Goal: Information Seeking & Learning: Check status

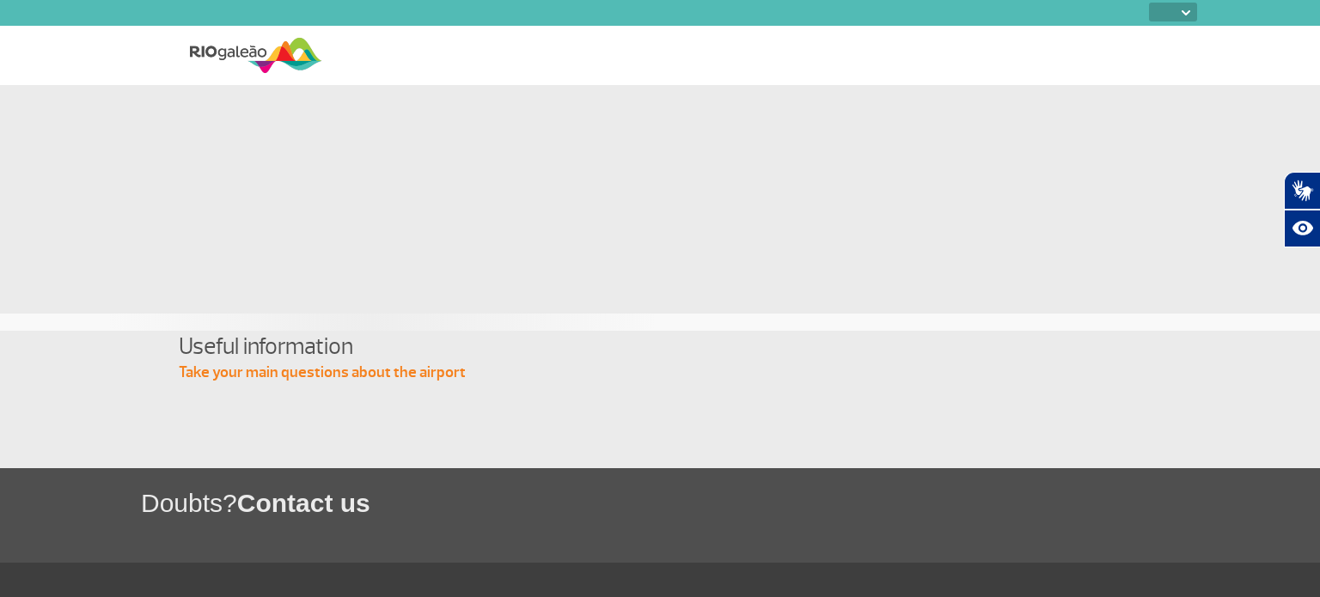
select select
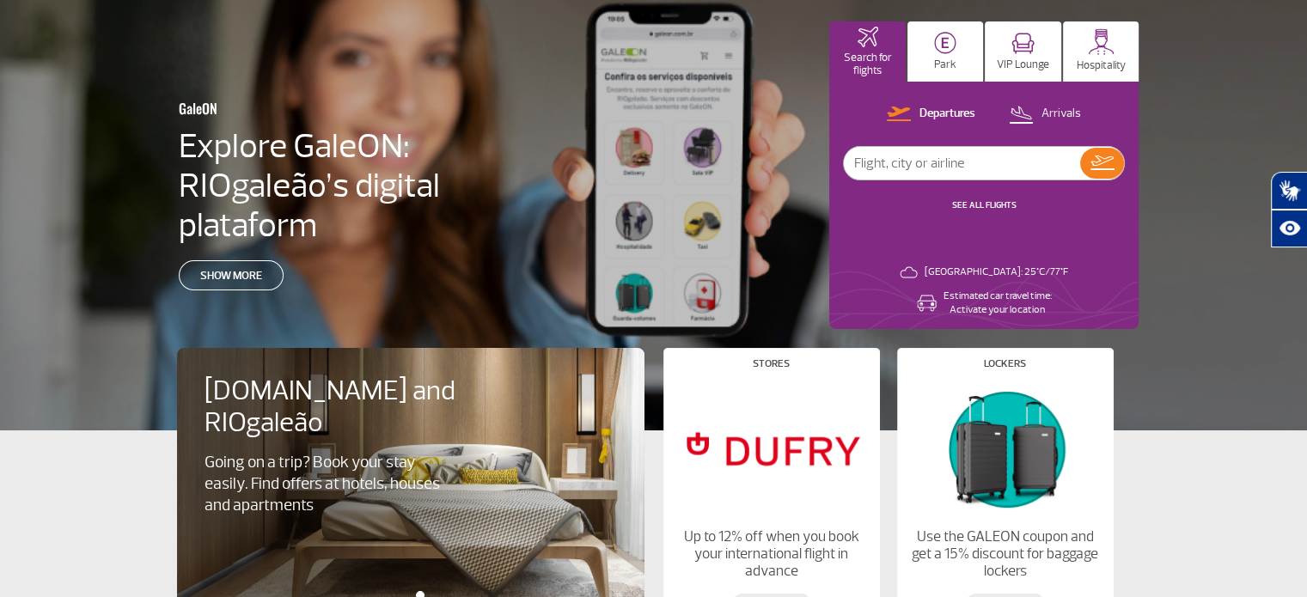
scroll to position [106, 0]
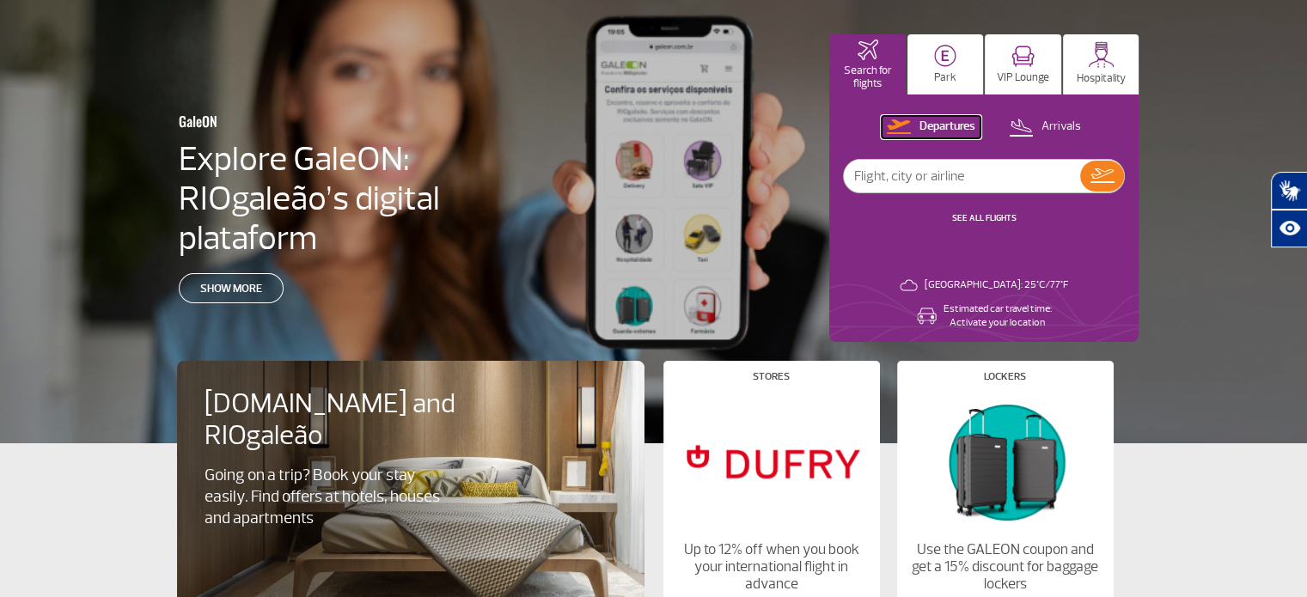
click at [938, 131] on p "Departures" at bounding box center [947, 127] width 56 height 16
click at [934, 129] on p "Departures" at bounding box center [947, 127] width 56 height 16
click at [935, 174] on input "text" at bounding box center [962, 176] width 236 height 33
type input "american airlines"
click at [1121, 171] on button at bounding box center [1102, 176] width 44 height 31
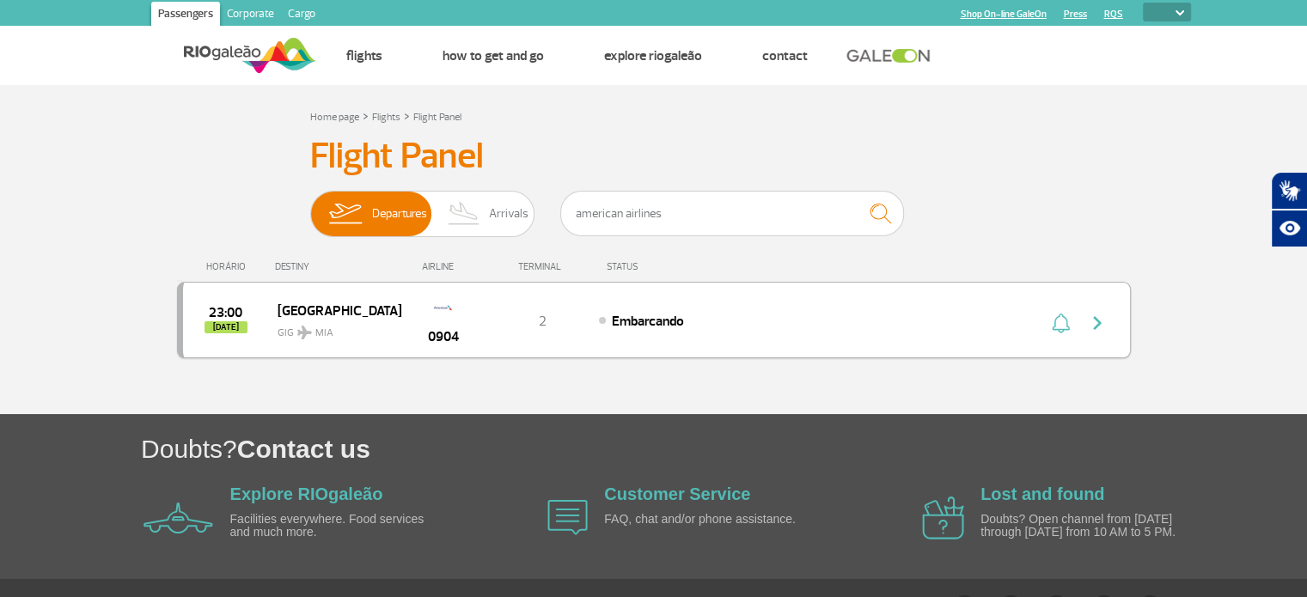
click at [273, 320] on div "23:00 [DATE]" at bounding box center [230, 320] width 95 height 27
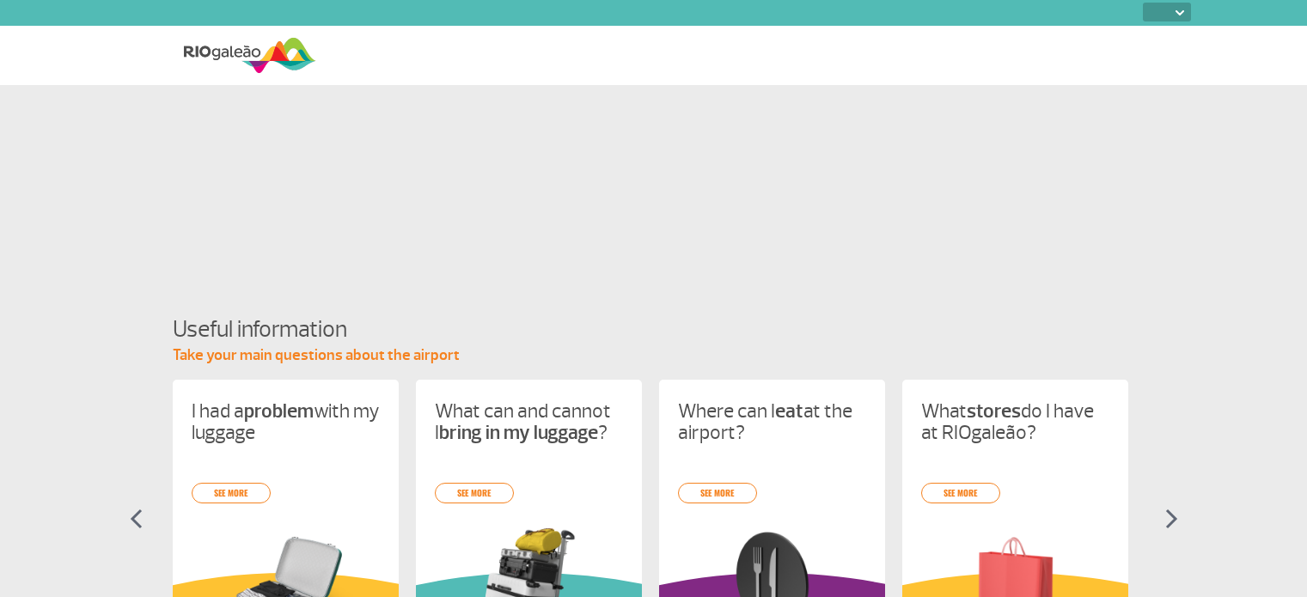
select select
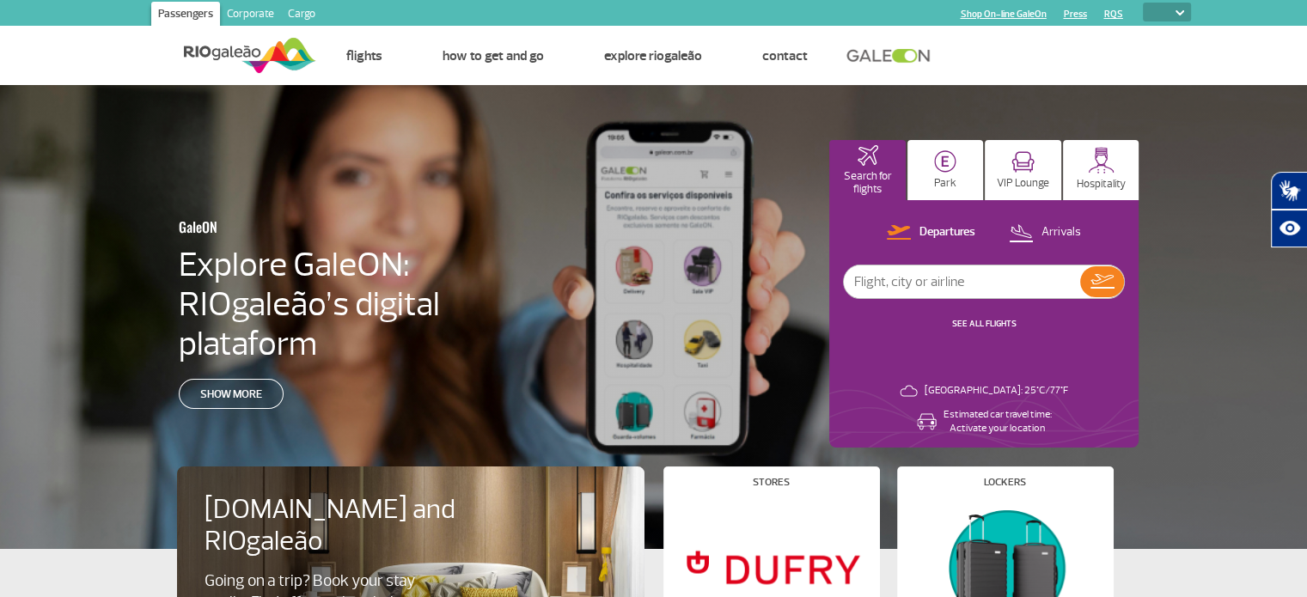
click at [919, 284] on input "text" at bounding box center [962, 282] width 236 height 33
type input "american airlines"
click at [1097, 284] on img at bounding box center [1103, 281] width 24 height 15
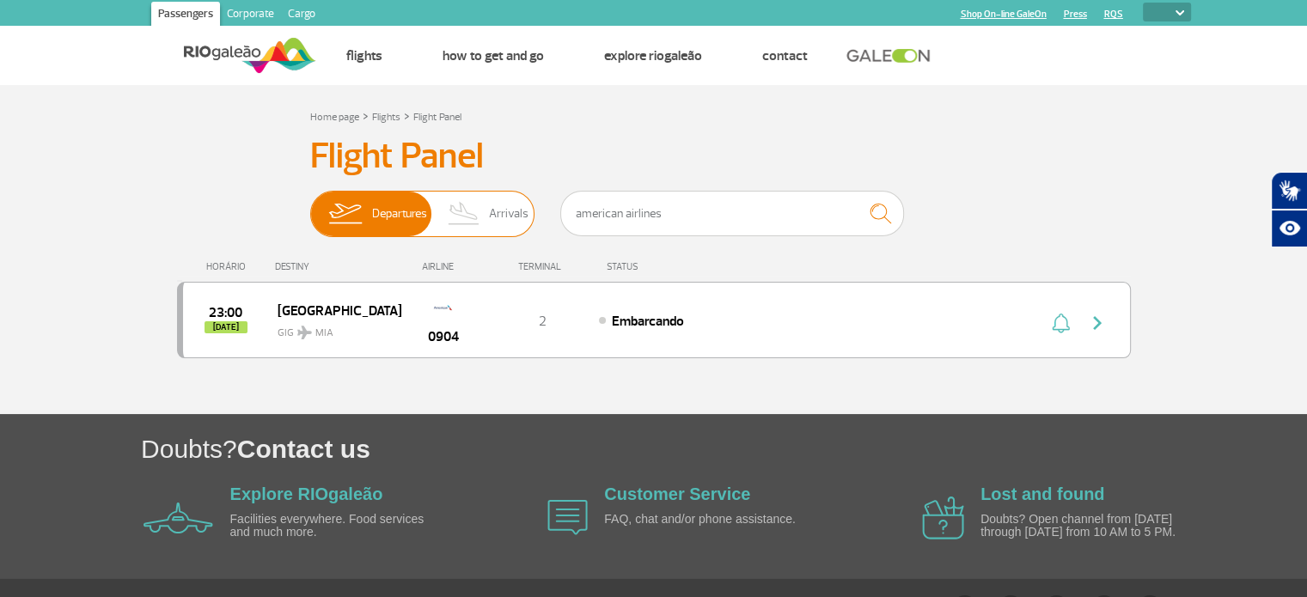
click at [504, 212] on span "Arrivals" at bounding box center [509, 214] width 40 height 45
click at [310, 205] on input "Departures Arrivals" at bounding box center [310, 205] width 0 height 0
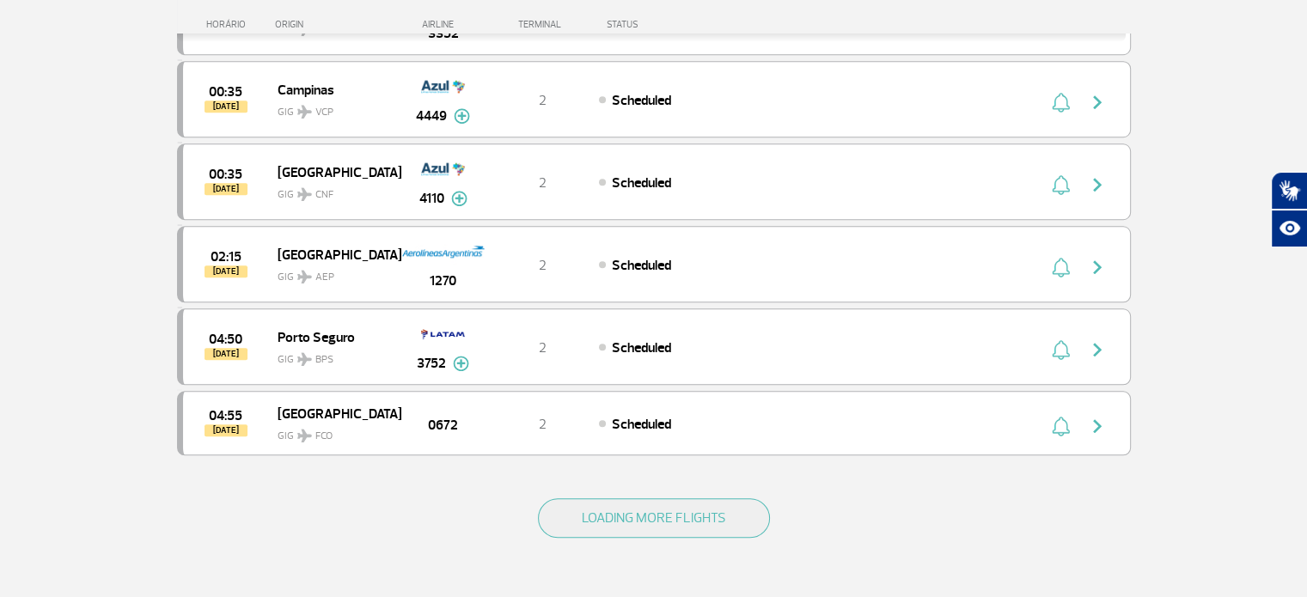
scroll to position [1473, 0]
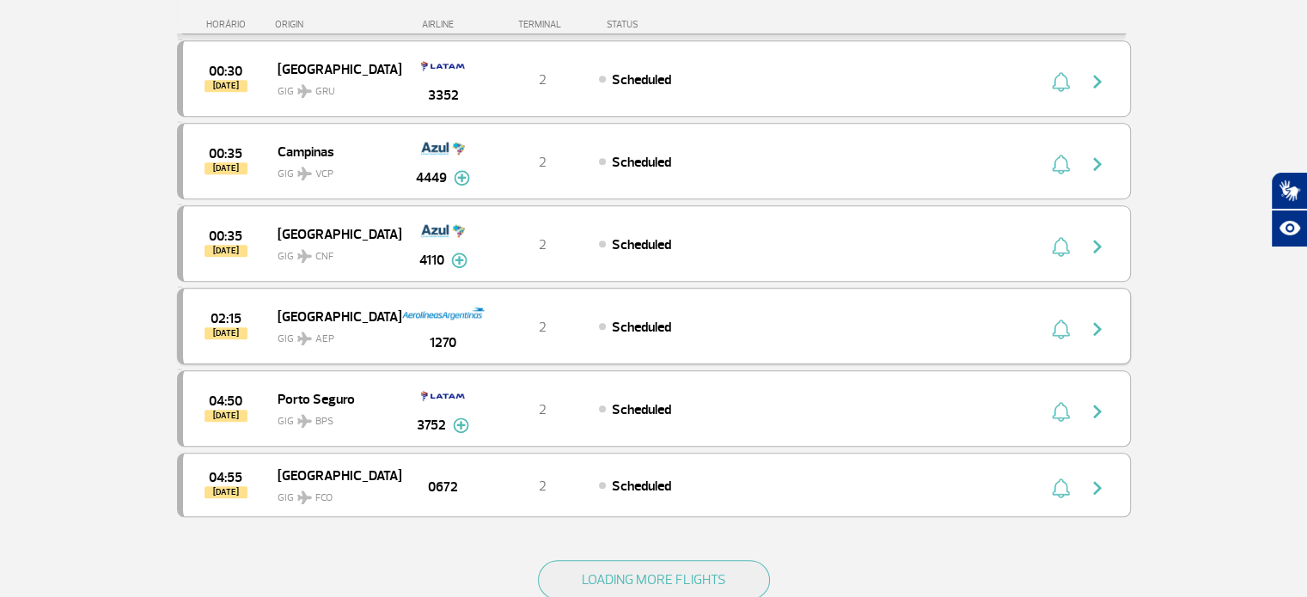
click at [450, 299] on img at bounding box center [443, 313] width 84 height 29
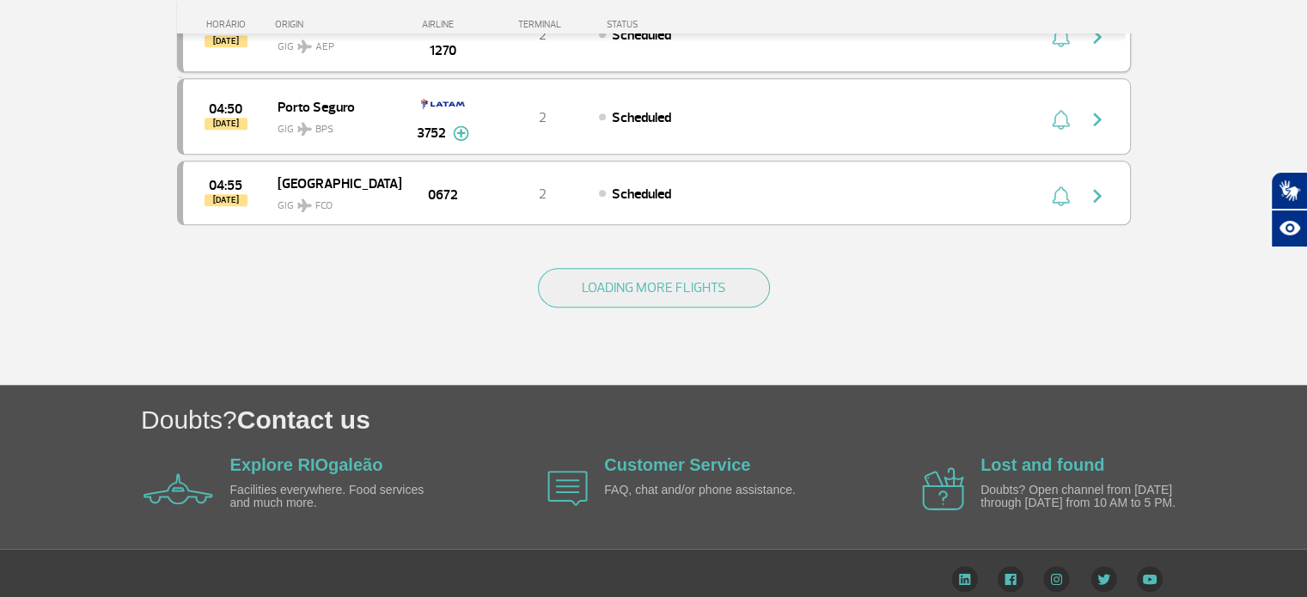
scroll to position [1719, 0]
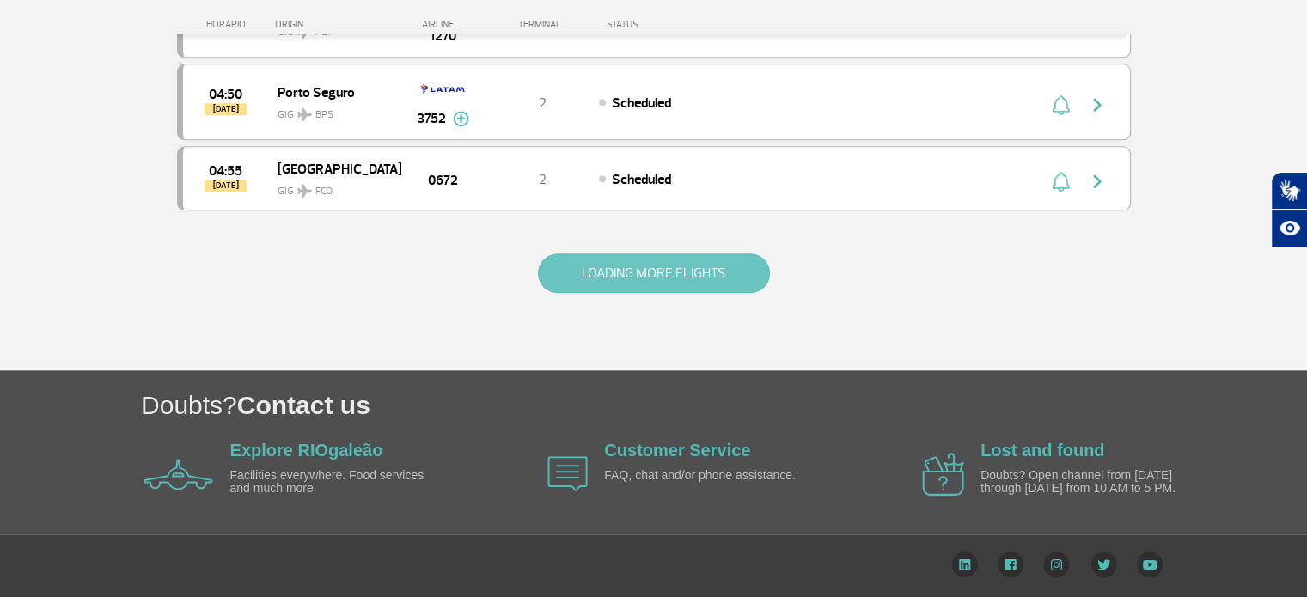
click at [644, 256] on button "LOADING MORE FLIGHTS" at bounding box center [654, 274] width 232 height 40
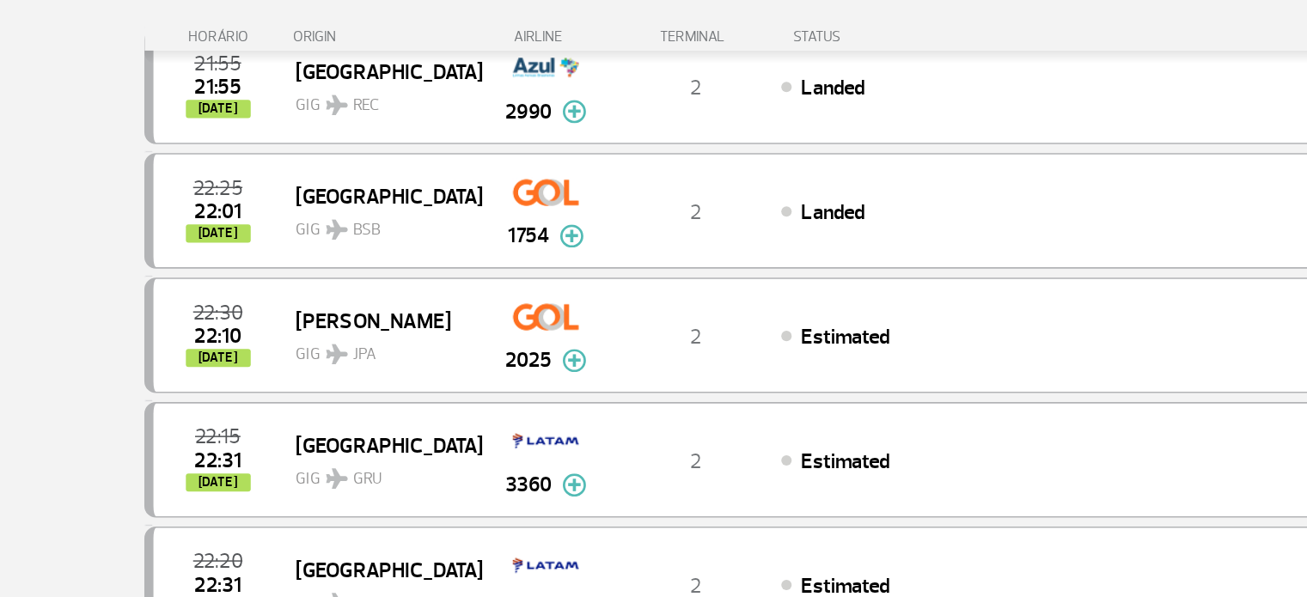
scroll to position [0, 0]
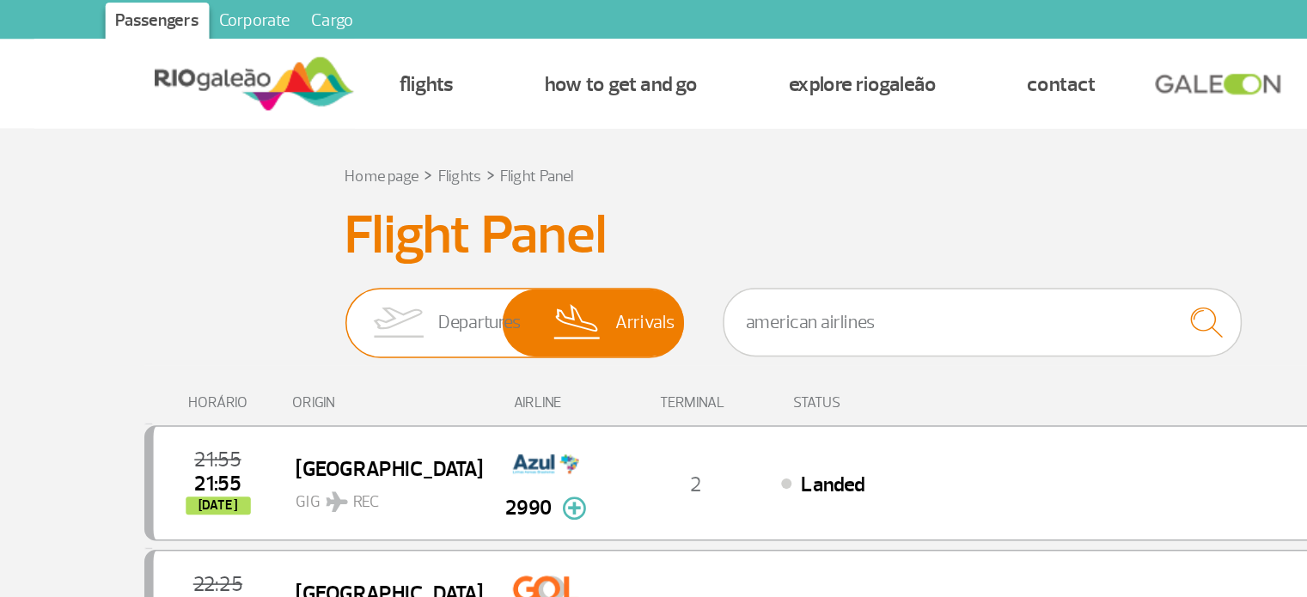
click at [361, 210] on img at bounding box center [345, 214] width 54 height 45
click at [310, 205] on input "Departures Arrivals" at bounding box center [310, 205] width 0 height 0
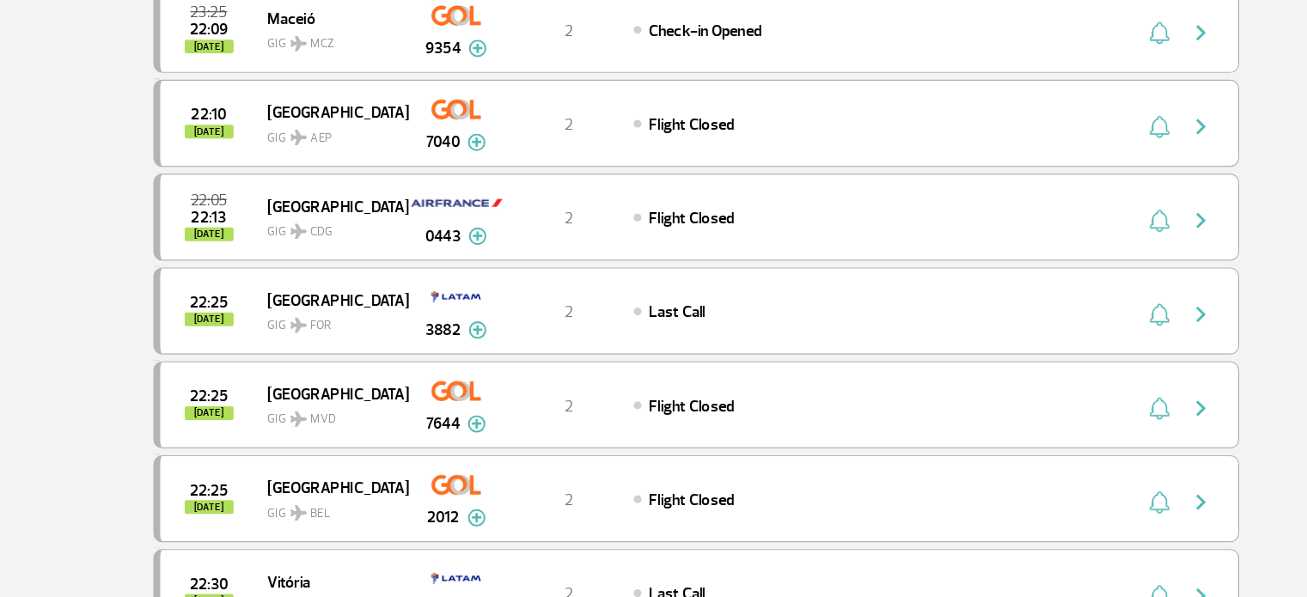
scroll to position [758, 0]
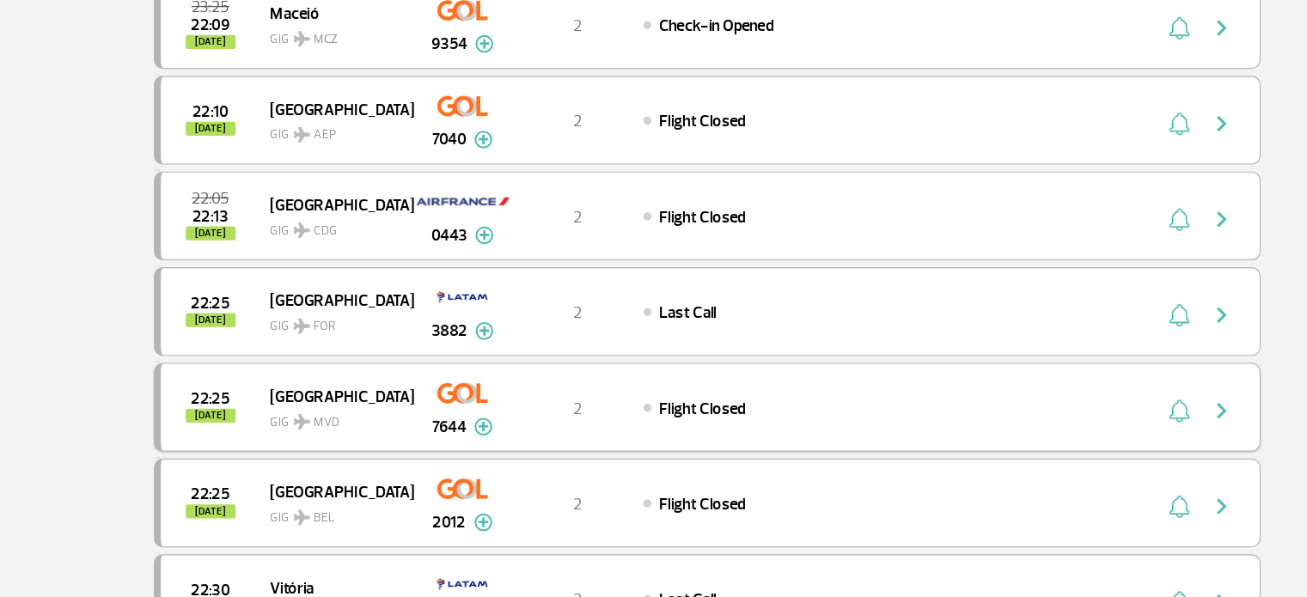
click at [241, 389] on div "22:25 today" at bounding box center [230, 402] width 95 height 27
click at [213, 404] on span "[DATE]" at bounding box center [226, 410] width 43 height 12
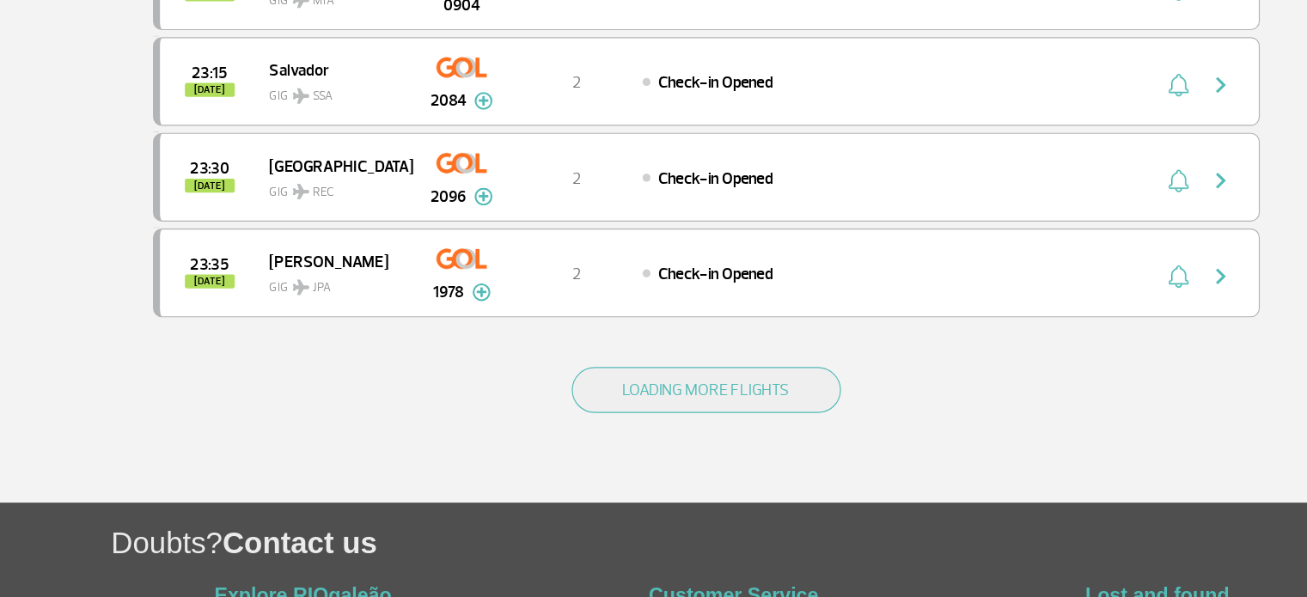
scroll to position [1585, 0]
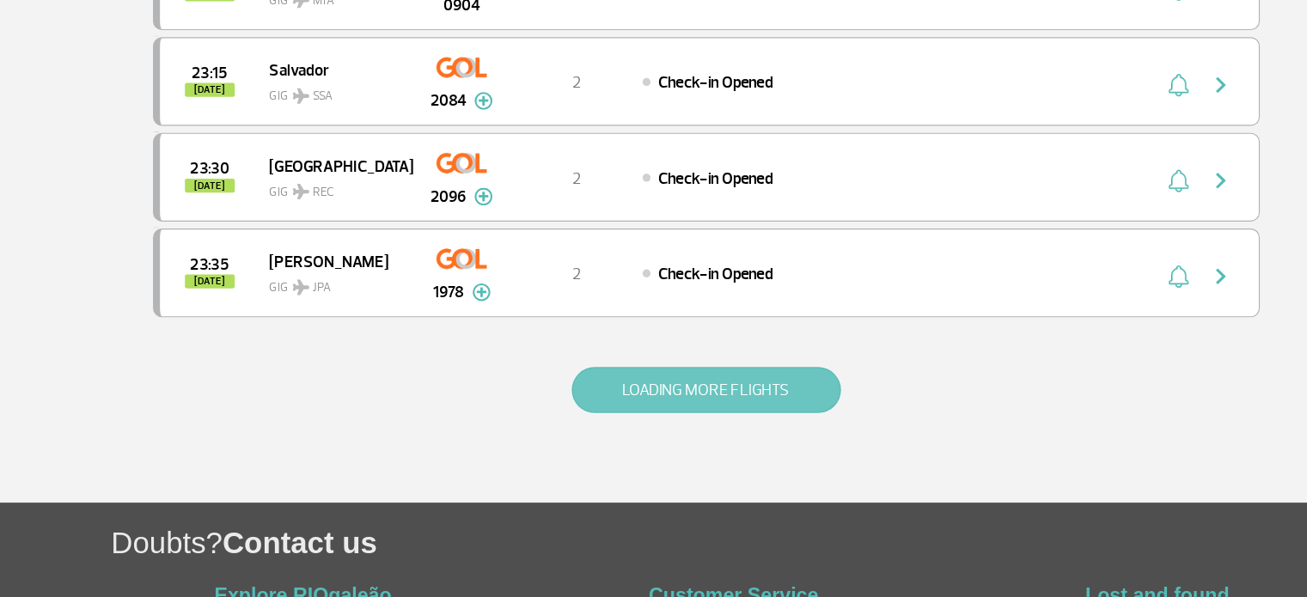
click at [582, 400] on button "LOADING MORE FLIGHTS" at bounding box center [654, 419] width 232 height 40
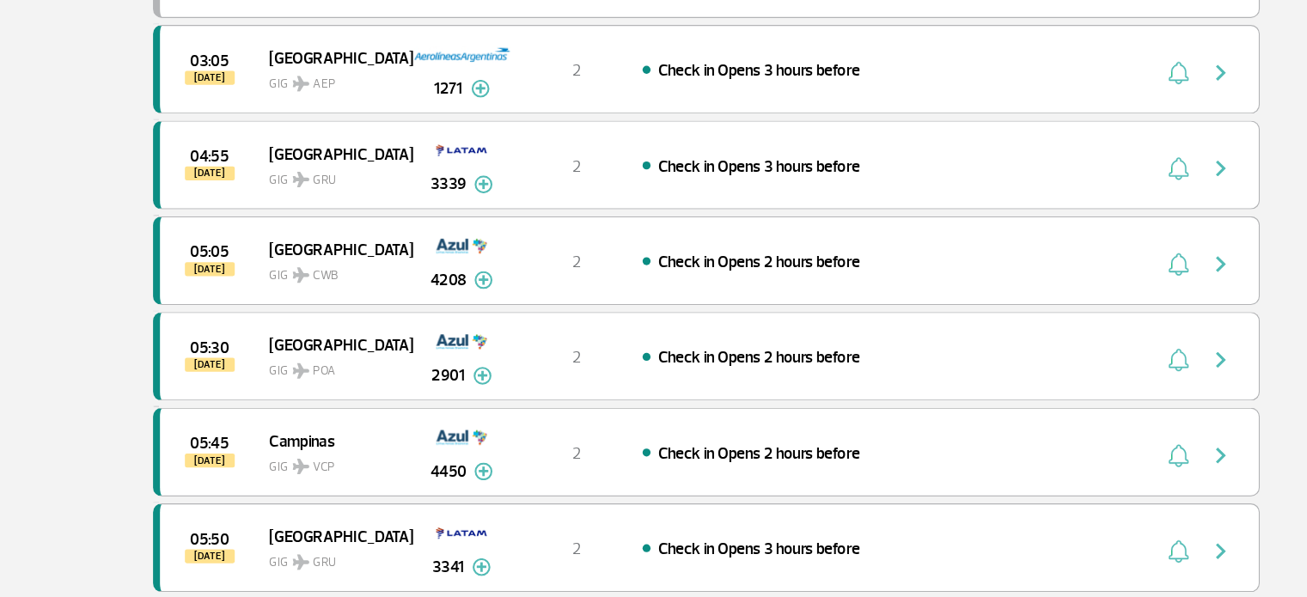
scroll to position [2176, 0]
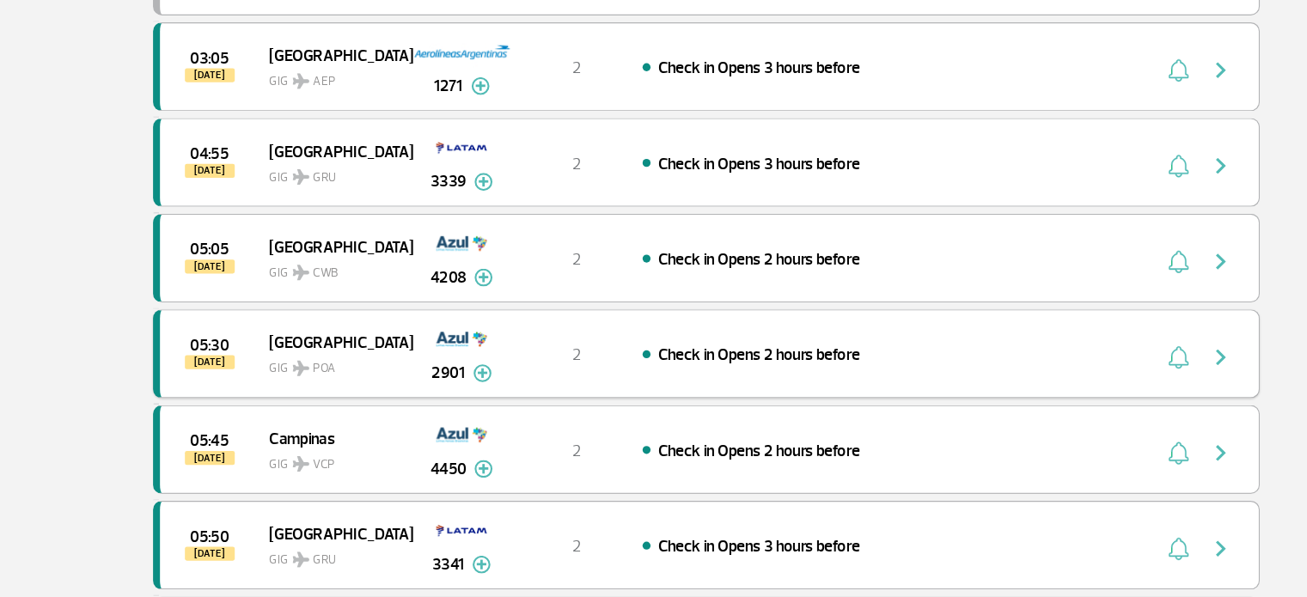
click at [460, 396] on img at bounding box center [461, 403] width 16 height 15
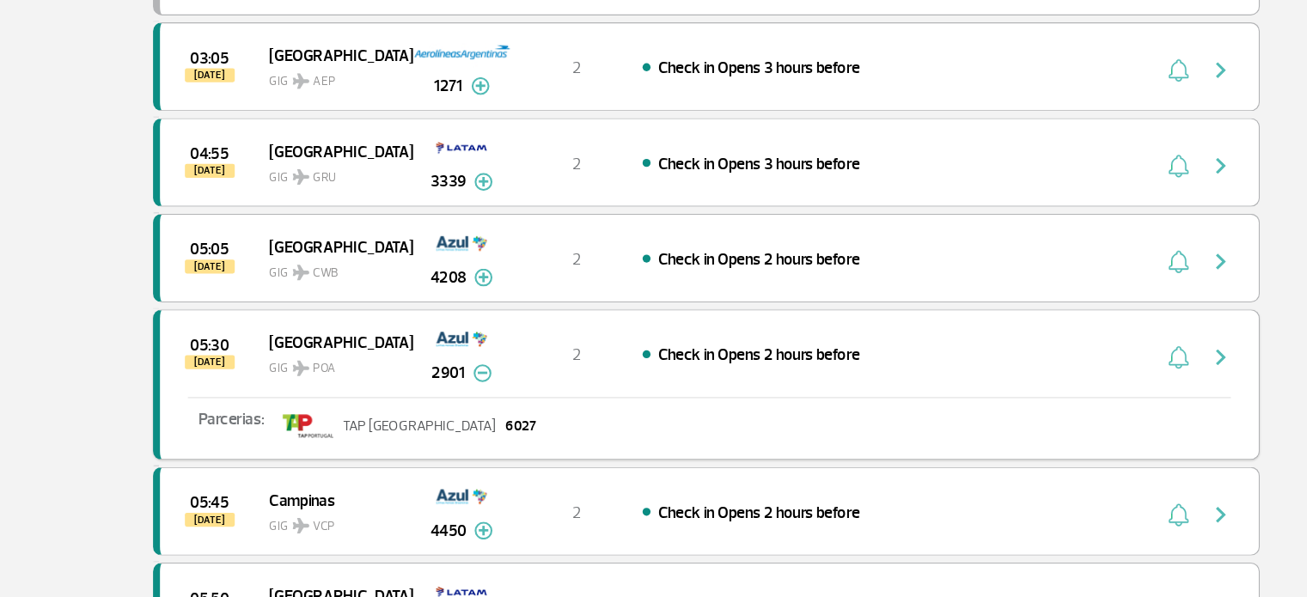
click at [453, 396] on img at bounding box center [461, 403] width 16 height 15
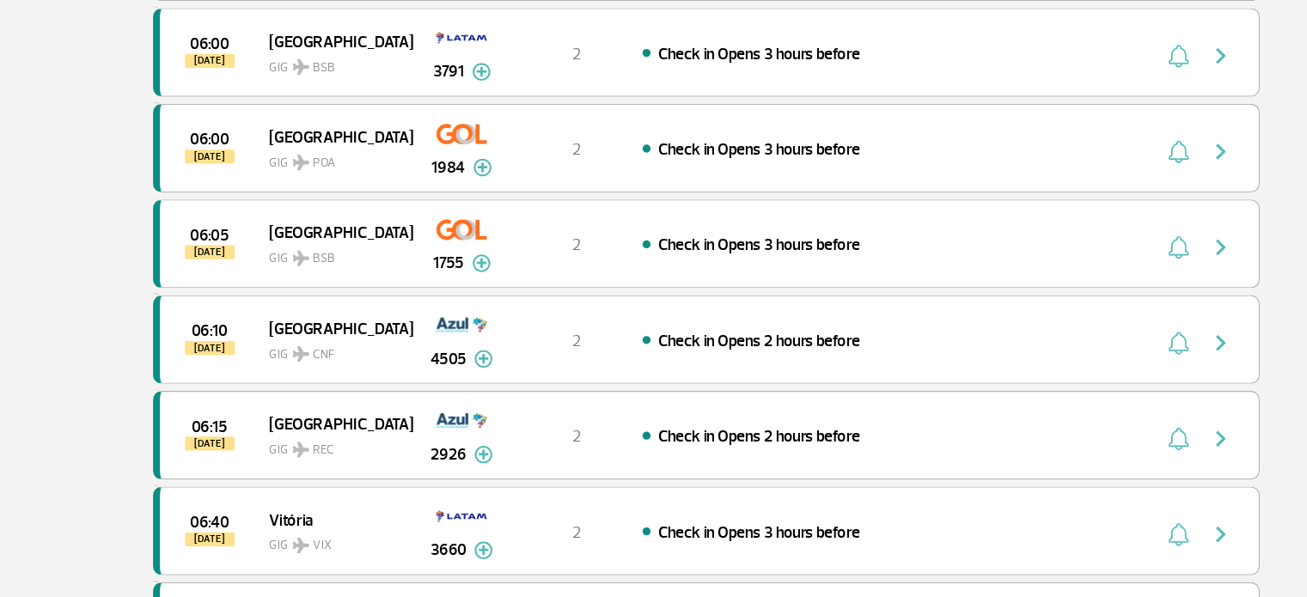
scroll to position [2682, 0]
click at [461, 385] on img at bounding box center [462, 392] width 16 height 15
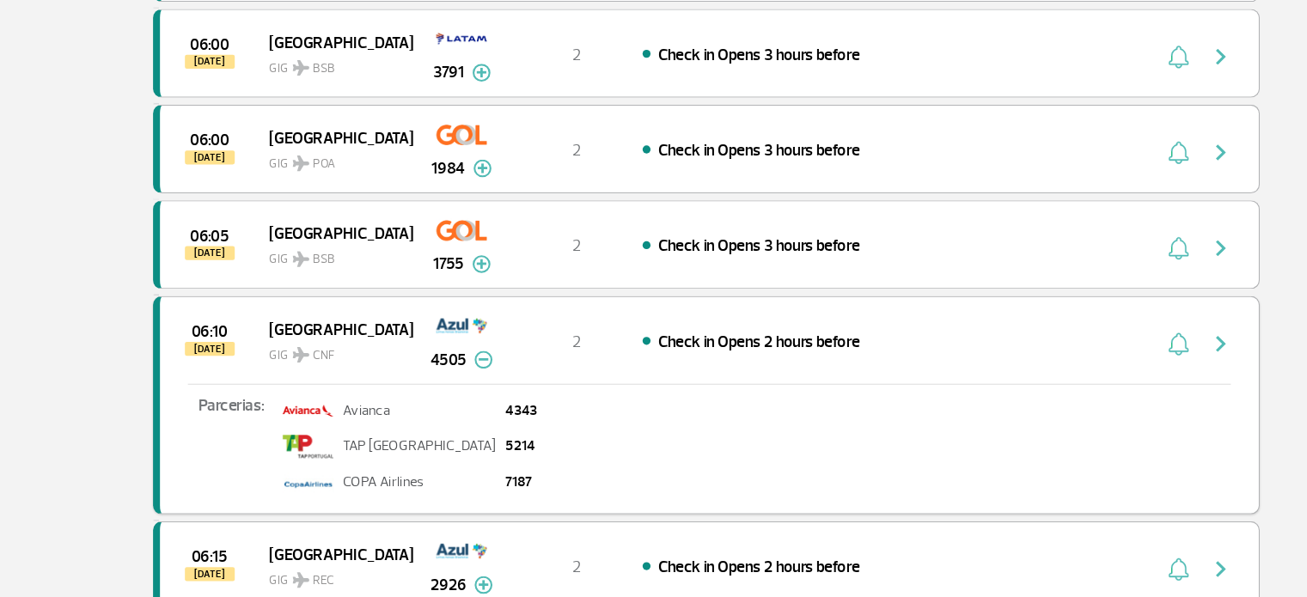
click at [459, 385] on img at bounding box center [462, 392] width 16 height 15
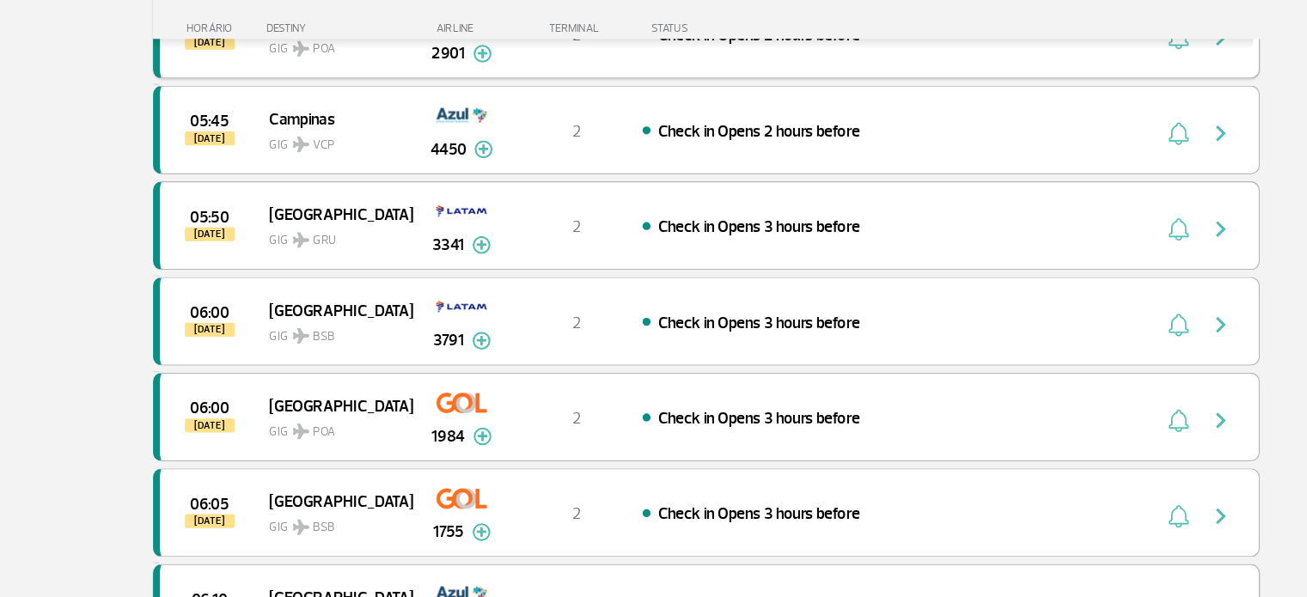
scroll to position [2523, 0]
